Goal: Communication & Community: Answer question/provide support

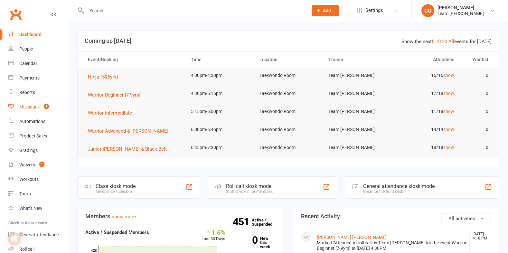
click at [32, 107] on div "Messages" at bounding box center [29, 106] width 20 height 5
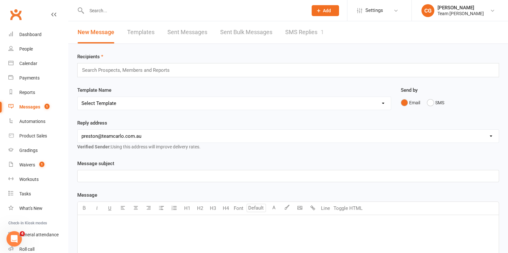
click at [303, 31] on link "SMS Replies 1" at bounding box center [304, 32] width 39 height 22
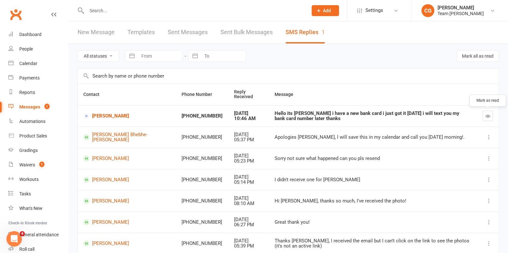
click at [489, 116] on icon "button" at bounding box center [488, 116] width 5 height 5
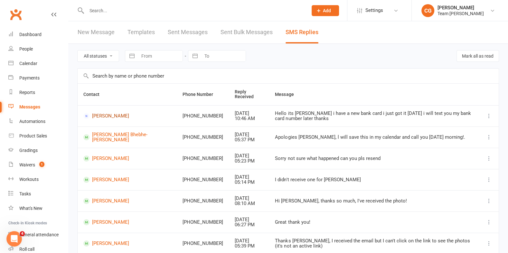
click at [106, 113] on link "Lisa Origenes" at bounding box center [127, 116] width 88 height 6
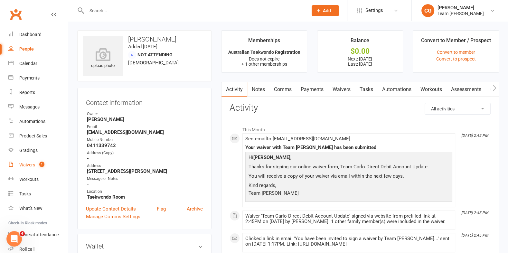
click at [28, 163] on div "Waivers" at bounding box center [27, 164] width 16 height 5
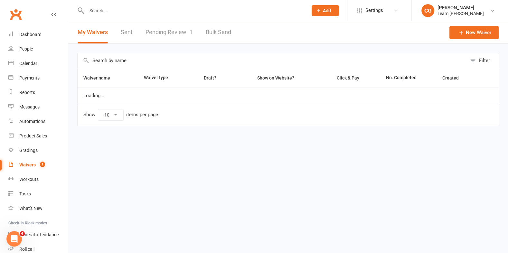
select select "100"
click at [171, 31] on link "Pending Review 1" at bounding box center [169, 32] width 47 height 22
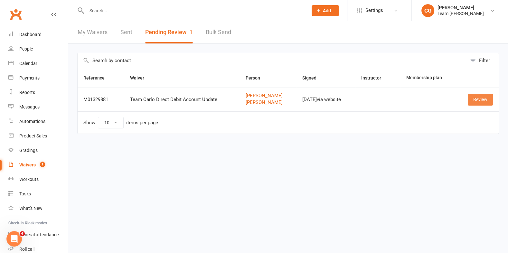
click at [481, 99] on link "Review" at bounding box center [480, 100] width 25 height 12
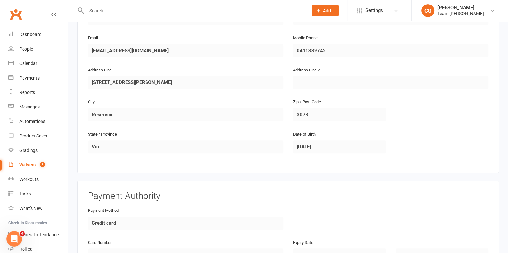
scroll to position [565, 0]
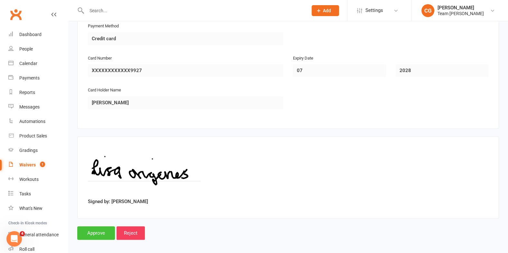
click at [87, 231] on input "Approve" at bounding box center [96, 233] width 38 height 14
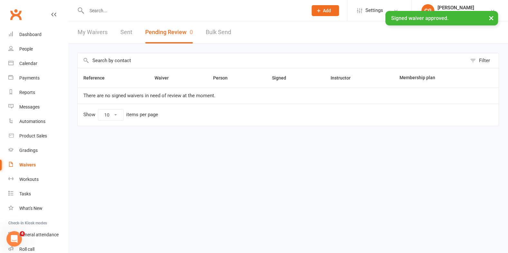
click at [160, 11] on div "× Signed waiver approved." at bounding box center [250, 11] width 500 height 0
click at [160, 8] on input "text" at bounding box center [194, 10] width 219 height 9
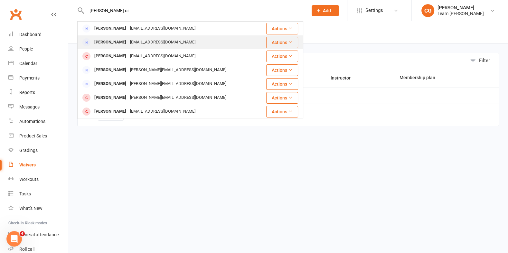
type input "lisa or"
click at [141, 45] on div "krisandlisa@bigpond.com" at bounding box center [162, 42] width 69 height 9
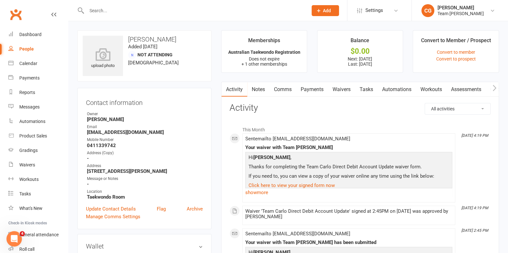
click at [311, 86] on link "Payments" at bounding box center [312, 89] width 32 height 15
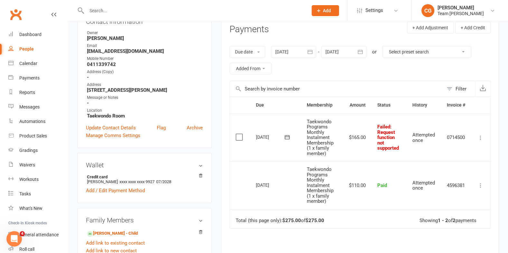
scroll to position [92, 0]
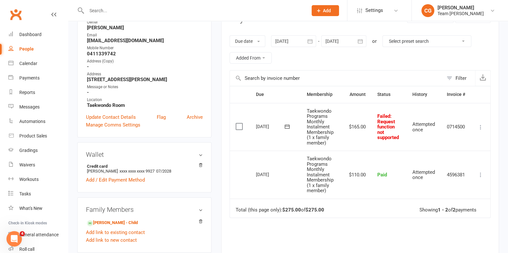
click at [284, 126] on icon at bounding box center [287, 126] width 6 height 6
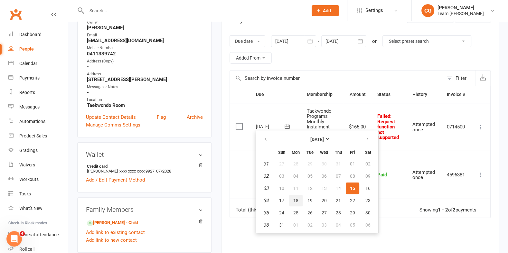
click at [296, 200] on span "18" at bounding box center [295, 200] width 5 height 5
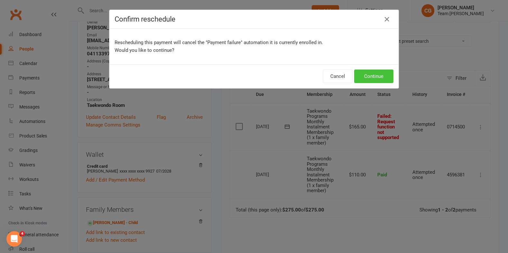
click at [375, 78] on button "Continue" at bounding box center [373, 77] width 39 height 14
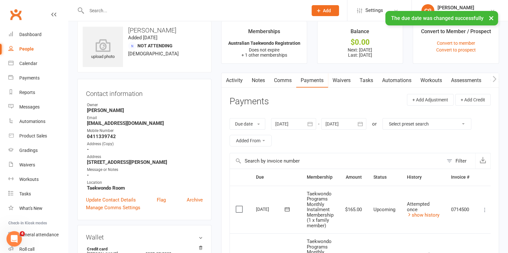
scroll to position [0, 0]
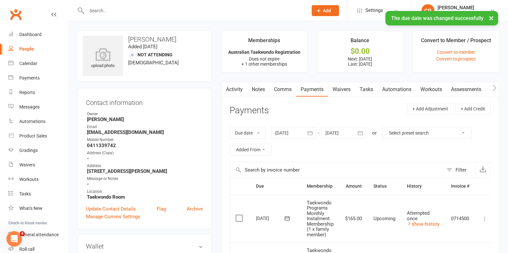
click at [283, 87] on link "Comms" at bounding box center [282, 89] width 27 height 15
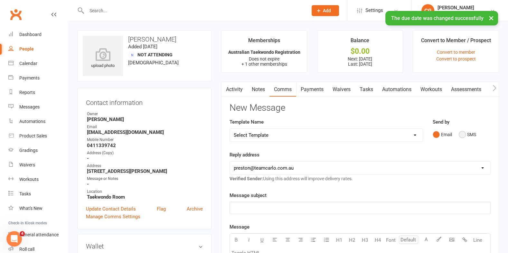
click at [460, 134] on button "SMS" at bounding box center [467, 134] width 17 height 12
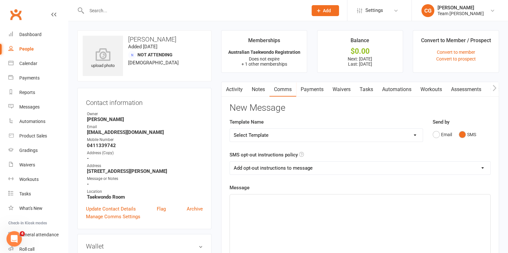
click at [262, 169] on select "Add opt-out instructions to message Do not add opt-out instructions to message" at bounding box center [360, 168] width 260 height 13
select select "1"
click at [230, 162] on select "Add opt-out instructions to message Do not add opt-out instructions to message" at bounding box center [360, 168] width 260 height 13
click at [249, 199] on p "﻿" at bounding box center [360, 200] width 253 height 8
click at [252, 133] on select "Select Template [Email] Ambassador Program Member Email [SMS] Direct Debit - AT…" at bounding box center [326, 135] width 193 height 13
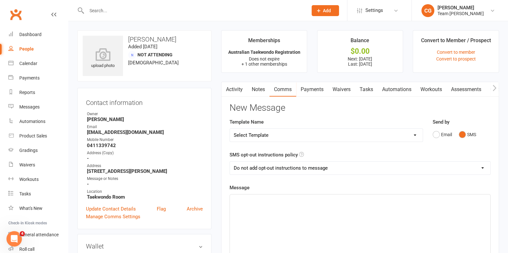
select select "13"
click at [230, 129] on select "Select Template [Email] Ambassador Program Member Email [SMS] Direct Debit - AT…" at bounding box center [326, 135] width 193 height 13
select select "0"
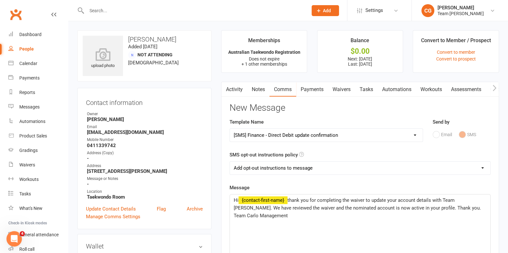
click at [288, 199] on span "thank you for completing the waiver to update your account details with Team [P…" at bounding box center [358, 207] width 249 height 21
click at [444, 205] on span "thank you for completing the waiver to update your account details with Team [P…" at bounding box center [358, 207] width 249 height 21
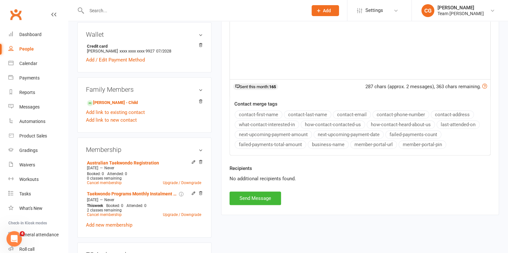
scroll to position [213, 0]
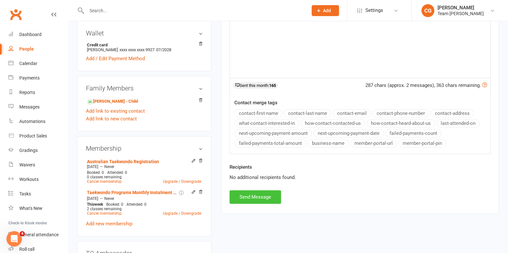
click at [254, 191] on button "Send Message" at bounding box center [256, 197] width 52 height 14
select select
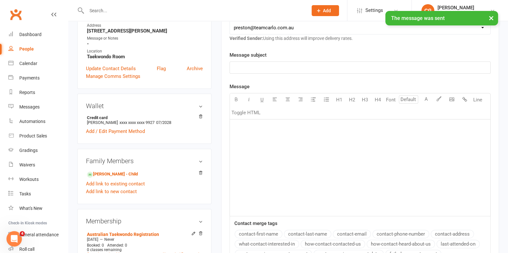
scroll to position [0, 0]
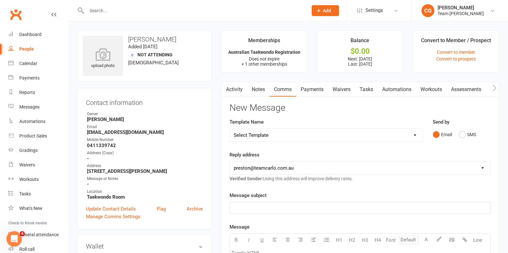
click at [490, 18] on li "CG Clare Groves Team Carlo Preston Signed in as: Team Carlo Preston Switch to: …" at bounding box center [459, 10] width 97 height 21
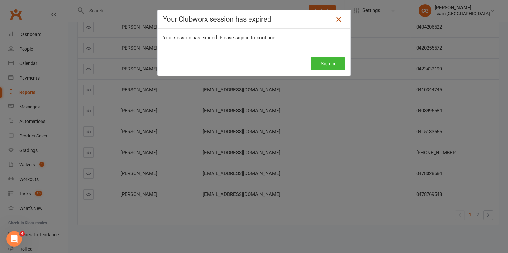
click at [339, 18] on icon at bounding box center [339, 19] width 8 height 8
click at [329, 66] on button "Sign In" at bounding box center [328, 64] width 34 height 14
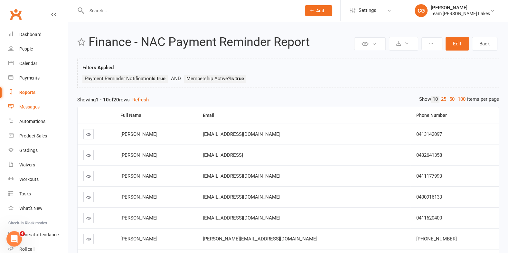
click at [24, 109] on div "Messages" at bounding box center [29, 106] width 20 height 5
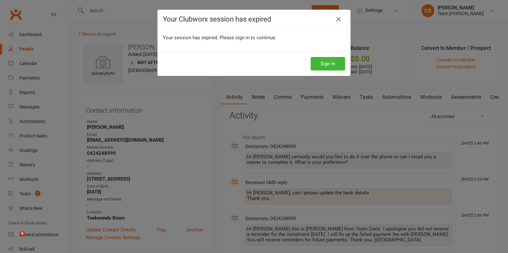
click at [332, 64] on button "Sign In" at bounding box center [328, 64] width 34 height 14
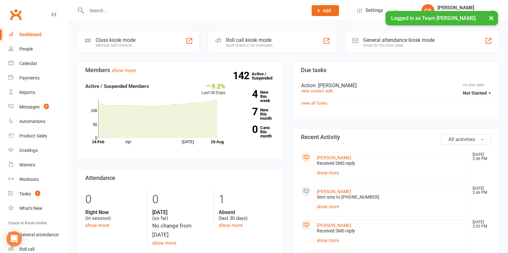
click at [490, 16] on button "×" at bounding box center [492, 18] width 12 height 14
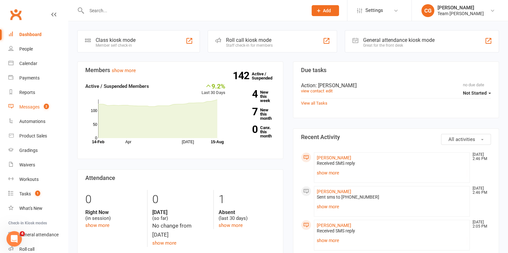
click at [35, 106] on div "Messages" at bounding box center [29, 106] width 20 height 5
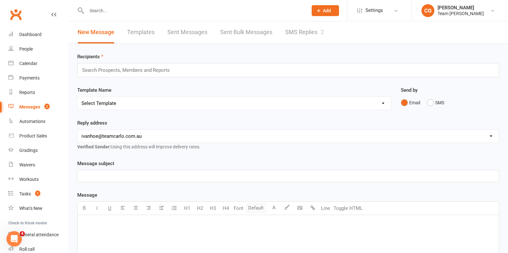
click at [316, 30] on link "SMS Replies 2" at bounding box center [304, 32] width 39 height 22
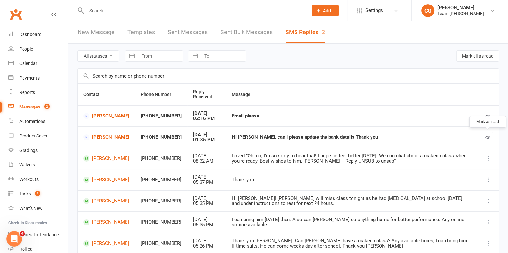
click at [489, 135] on icon "button" at bounding box center [488, 137] width 5 height 5
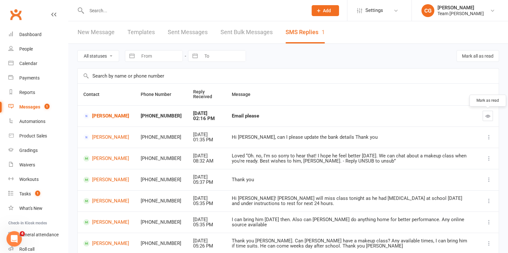
click at [489, 114] on icon "button" at bounding box center [488, 116] width 5 height 5
click at [97, 116] on link "Jagroop Kaur" at bounding box center [106, 116] width 46 height 6
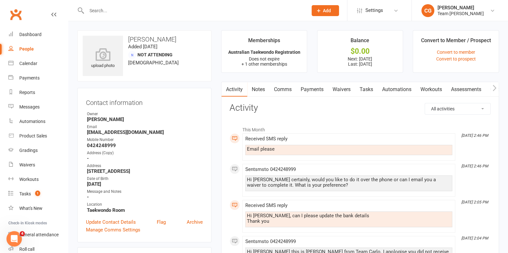
click at [283, 88] on link "Comms" at bounding box center [282, 89] width 27 height 15
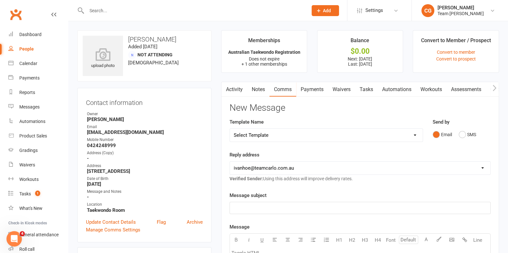
click at [263, 137] on select "Select Template [Email] Delivery - Black Belt options advice [SMS] Direct Debit…" at bounding box center [326, 135] width 193 height 13
click at [340, 87] on link "Waivers" at bounding box center [341, 89] width 27 height 15
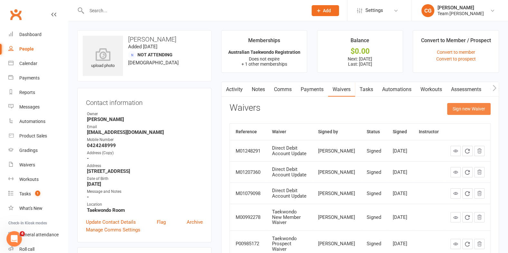
click at [462, 109] on button "Sign new Waiver" at bounding box center [468, 109] width 43 height 12
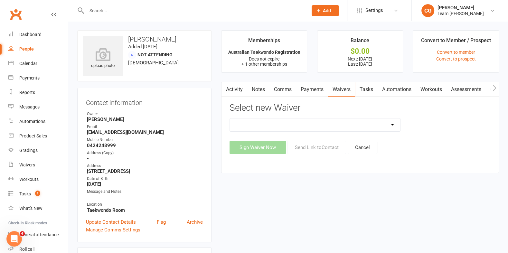
click at [256, 124] on select "Add A Family Member Waiver Family Program Combination Member Waiver (3+ Family …" at bounding box center [315, 124] width 170 height 13
select select "3761"
click at [230, 118] on select "Add A Family Member Waiver Family Program Combination Member Waiver (3+ Family …" at bounding box center [315, 124] width 170 height 13
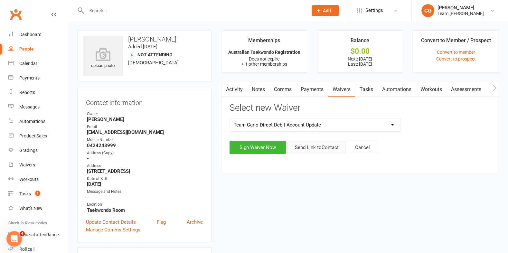
click at [318, 143] on button "Send Link to Contact" at bounding box center [317, 148] width 59 height 14
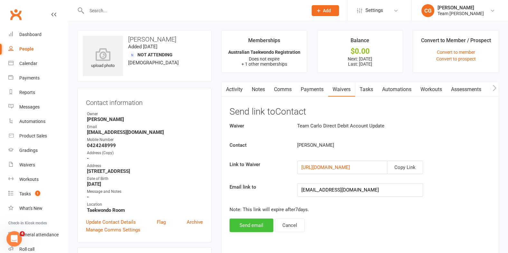
click at [238, 219] on button "Send email" at bounding box center [252, 226] width 44 height 14
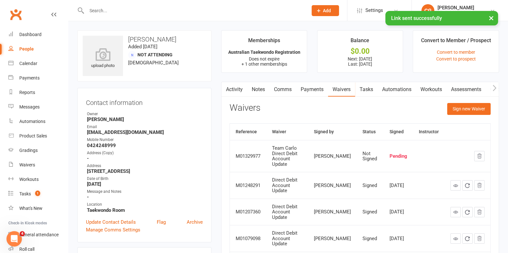
click at [281, 87] on link "Comms" at bounding box center [282, 89] width 27 height 15
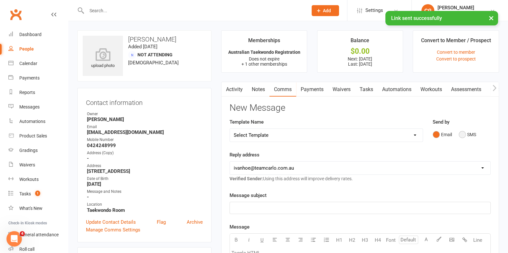
click at [462, 137] on button "SMS" at bounding box center [467, 134] width 17 height 12
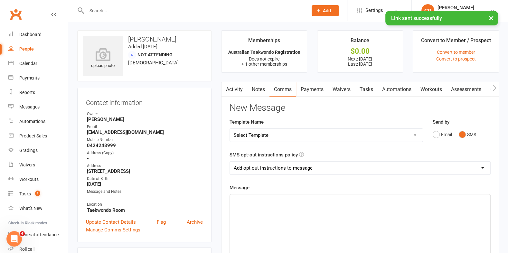
click at [264, 165] on select "Add opt-out instructions to message Do not add opt-out instructions to message" at bounding box center [360, 168] width 260 height 13
select select "1"
click at [230, 162] on select "Add opt-out instructions to message Do not add opt-out instructions to message" at bounding box center [360, 168] width 260 height 13
click at [235, 201] on p "﻿" at bounding box center [360, 200] width 253 height 8
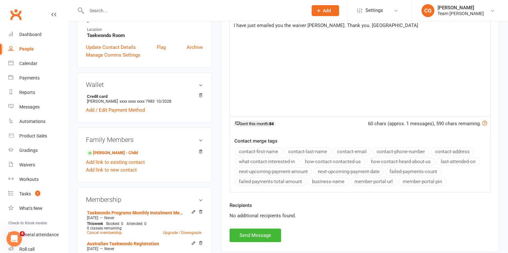
scroll to position [180, 0]
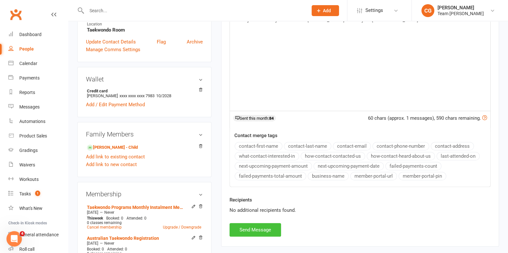
click at [262, 226] on button "Send Message" at bounding box center [256, 230] width 52 height 14
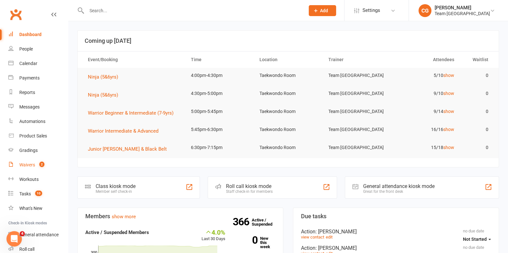
click at [21, 167] on div "Waivers" at bounding box center [27, 164] width 16 height 5
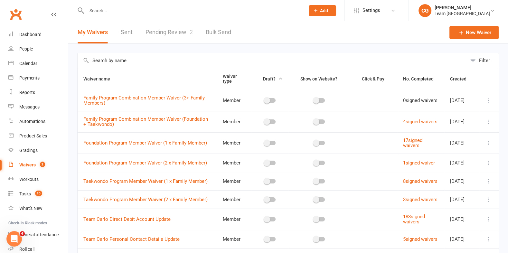
click at [162, 31] on link "Pending Review 2" at bounding box center [169, 32] width 47 height 22
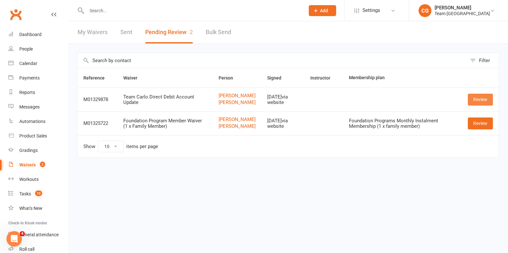
click at [476, 102] on link "Review" at bounding box center [480, 100] width 25 height 12
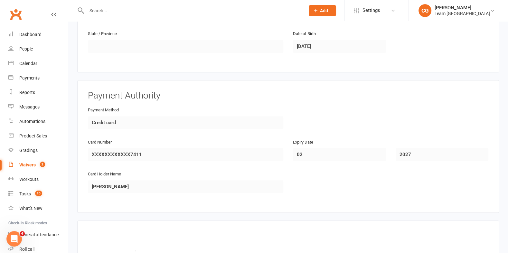
scroll to position [565, 0]
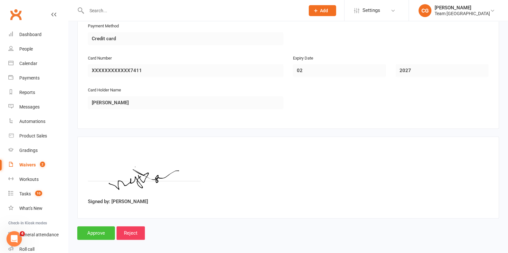
click at [100, 226] on input "Approve" at bounding box center [96, 233] width 38 height 14
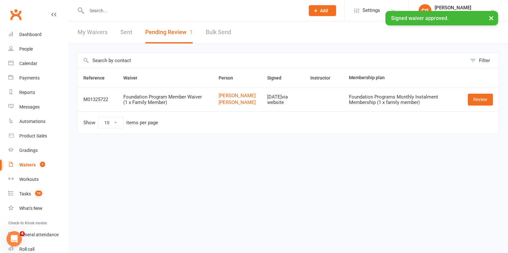
click at [150, 11] on div "× Signed waiver approved." at bounding box center [250, 11] width 500 height 0
click at [138, 5] on div at bounding box center [188, 10] width 223 height 21
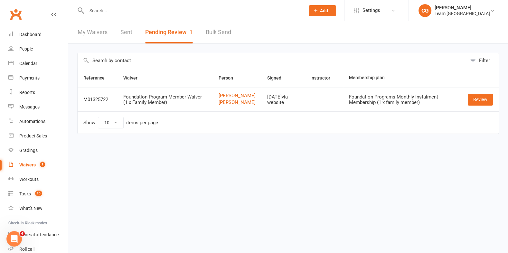
click at [122, 7] on input "text" at bounding box center [193, 10] width 216 height 9
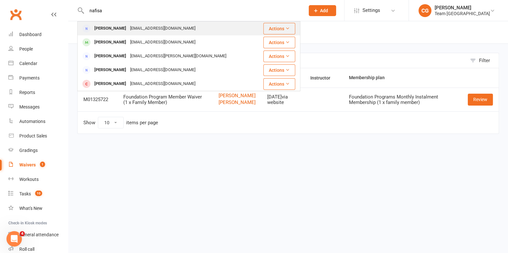
type input "nafisa"
click at [135, 29] on div "[EMAIL_ADDRESS][DOMAIN_NAME]" at bounding box center [162, 28] width 69 height 9
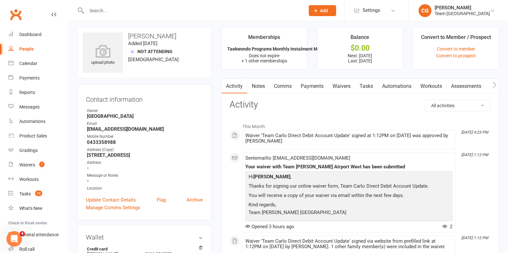
scroll to position [4, 0]
click at [317, 84] on link "Payments" at bounding box center [312, 85] width 32 height 15
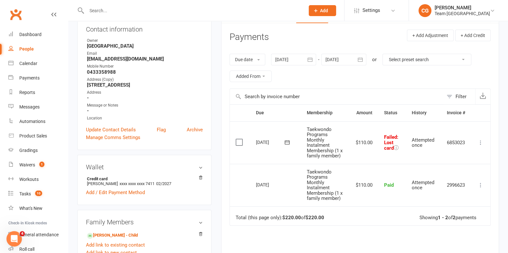
scroll to position [74, 0]
click at [289, 138] on icon at bounding box center [287, 141] width 6 height 6
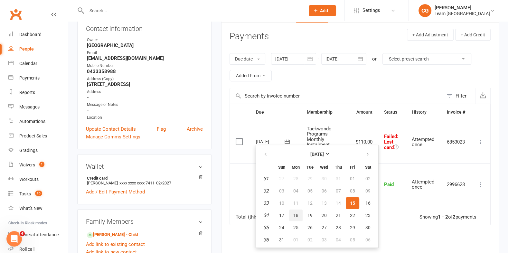
click at [292, 214] on button "18" at bounding box center [296, 216] width 14 height 12
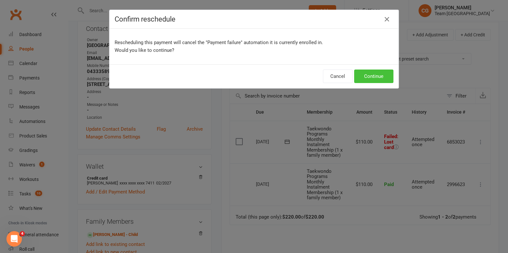
click at [373, 74] on button "Continue" at bounding box center [373, 77] width 39 height 14
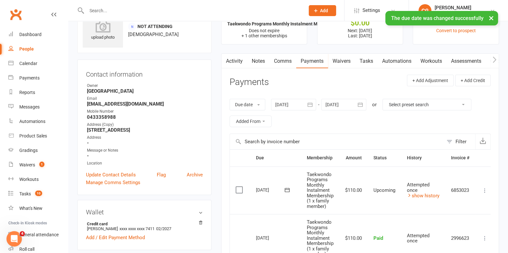
scroll to position [14, 0]
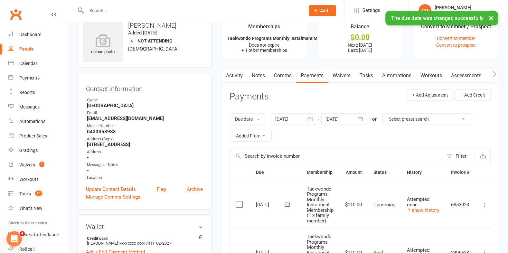
click at [283, 75] on link "Comms" at bounding box center [282, 75] width 27 height 15
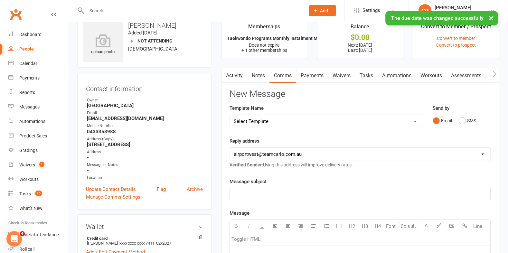
click at [256, 118] on select "Select Template [SMS] Direct Debit - AT Payment Reminder SMS [SMS] Direct Debit…" at bounding box center [326, 121] width 193 height 13
select select "10"
click at [230, 115] on select "Select Template [SMS] Direct Debit - AT Payment Reminder SMS [SMS] Direct Debit…" at bounding box center [326, 121] width 193 height 13
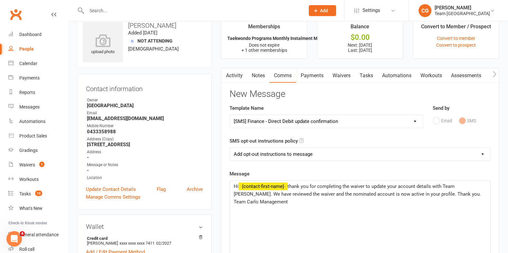
click at [288, 185] on span "thank you for completing the waiver to update your account details with Team [P…" at bounding box center [358, 194] width 249 height 21
click at [447, 191] on span "thank you for completing the waiver to update your account details with Team [P…" at bounding box center [358, 194] width 249 height 21
click at [445, 192] on span "thank you for completing the waiver to update your account details with Team [P…" at bounding box center [358, 194] width 249 height 21
drag, startPoint x: 359, startPoint y: 206, endPoint x: 265, endPoint y: 142, distance: 113.2
click at [265, 142] on div "New Message Template Name Select Template [SMS] Direct Debit - AT Payment Remin…" at bounding box center [360, 246] width 261 height 314
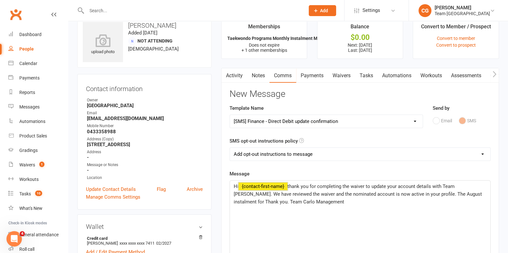
copy p "Hi ﻿ {contact-first-name} thank you for completing the waiver to update your ac…"
click at [316, 75] on link "Payments" at bounding box center [312, 75] width 32 height 15
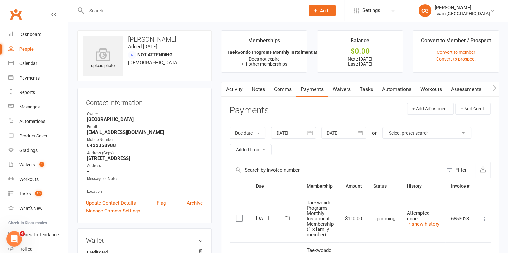
click at [282, 88] on link "Comms" at bounding box center [282, 89] width 27 height 15
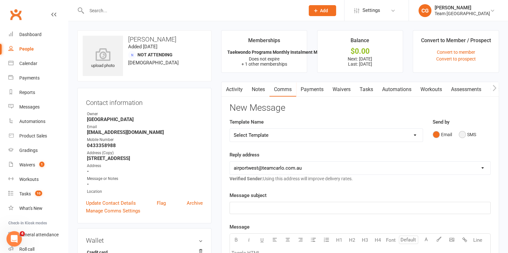
click at [461, 134] on button "SMS" at bounding box center [467, 134] width 17 height 12
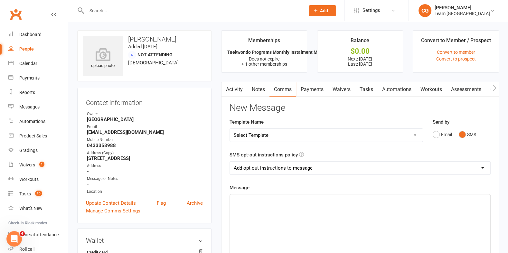
click at [244, 170] on select "Add opt-out instructions to message Do not add opt-out instructions to message" at bounding box center [360, 168] width 260 height 13
click at [246, 170] on select "Add opt-out instructions to message Do not add opt-out instructions to message" at bounding box center [360, 168] width 260 height 13
select select "1"
click at [230, 162] on select "Add opt-out instructions to message Do not add opt-out instructions to message" at bounding box center [360, 168] width 260 height 13
click at [244, 203] on p "﻿" at bounding box center [360, 200] width 253 height 8
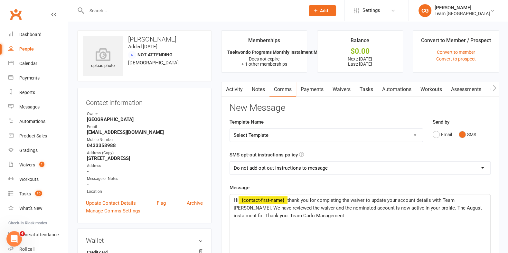
click at [266, 211] on span "thank you for completing the waiver to update your account details with Team [P…" at bounding box center [359, 207] width 250 height 21
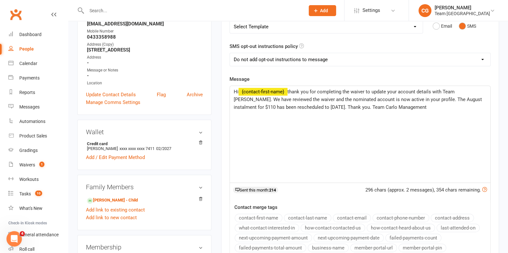
scroll to position [161, 0]
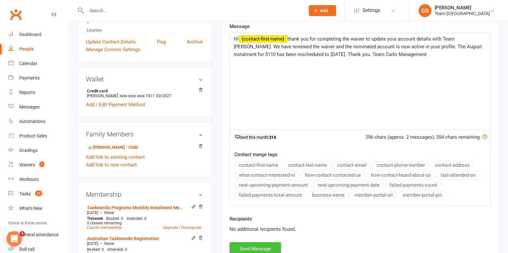
click at [252, 245] on button "Send Message" at bounding box center [256, 249] width 52 height 14
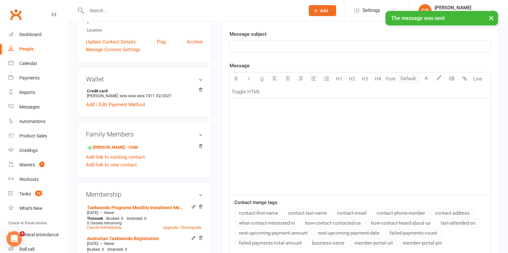
scroll to position [0, 0]
